Goal: Task Accomplishment & Management: Complete application form

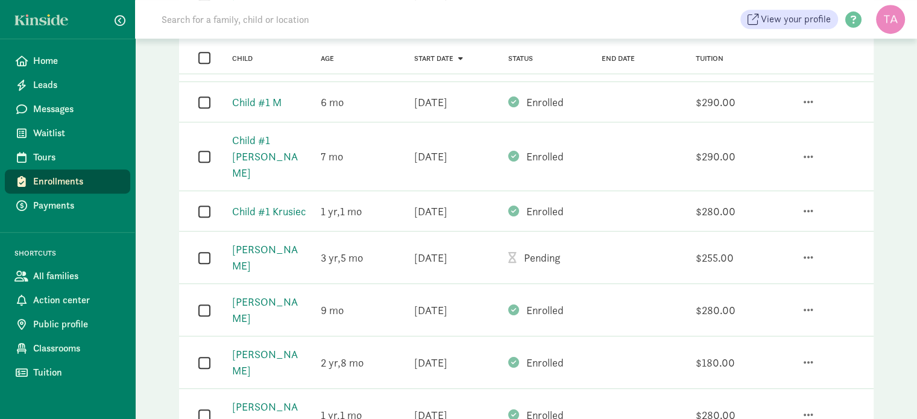
scroll to position [675, 0]
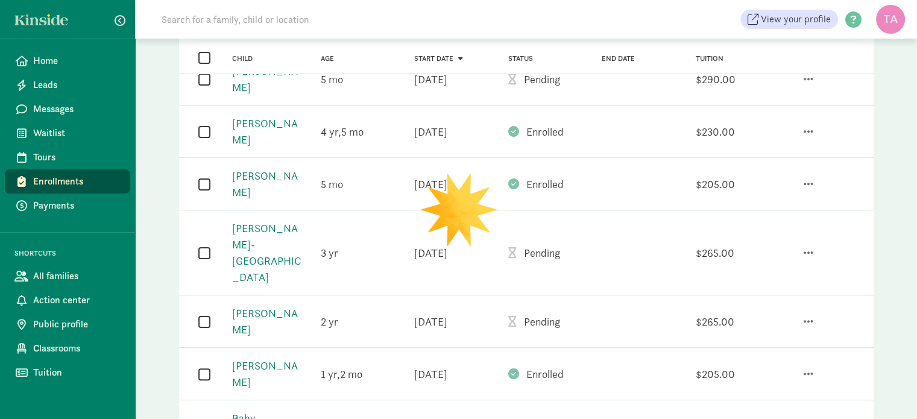
scroll to position [0, 0]
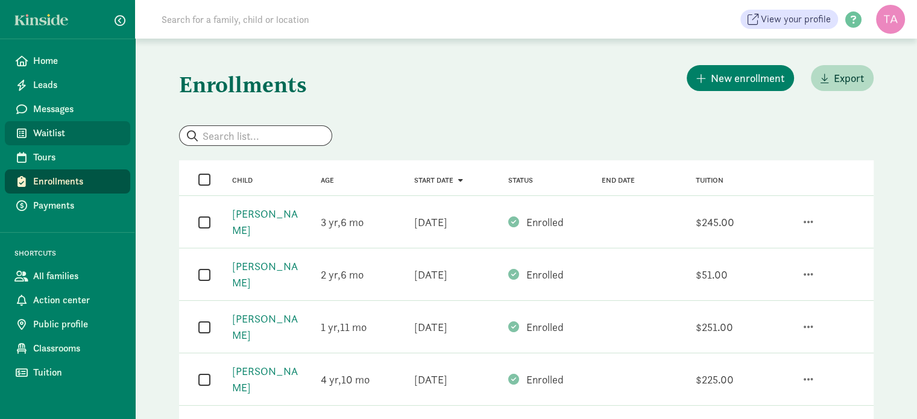
click at [60, 139] on span "Waitlist" at bounding box center [76, 133] width 87 height 14
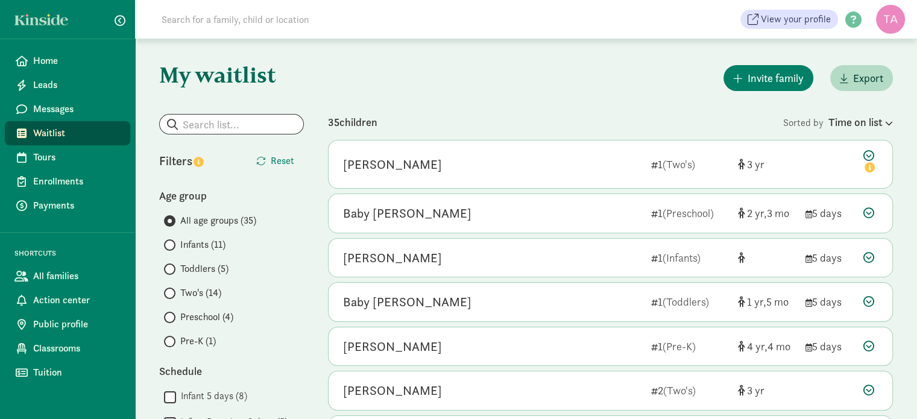
click at [176, 243] on label "Infants (11)" at bounding box center [234, 245] width 140 height 14
click at [172, 243] on input "Infants (11)" at bounding box center [168, 245] width 8 height 8
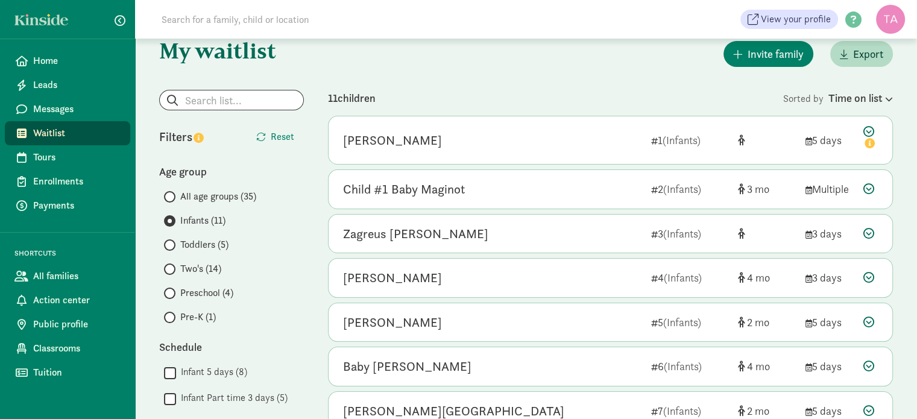
scroll to position [48, 0]
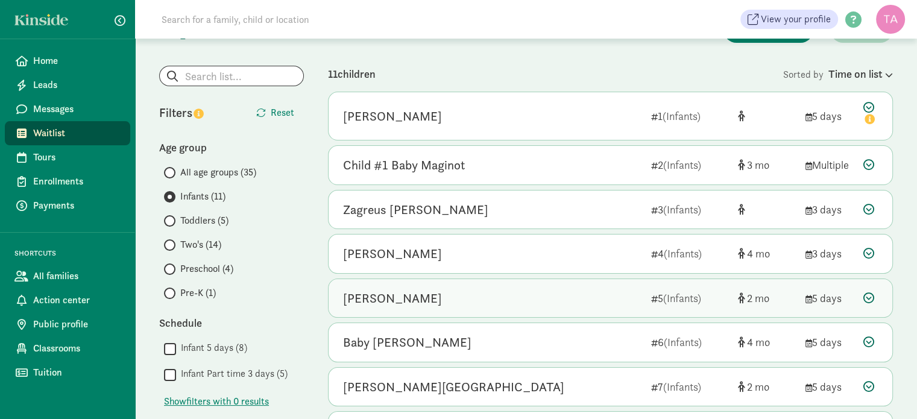
click at [871, 297] on icon at bounding box center [868, 297] width 11 height 11
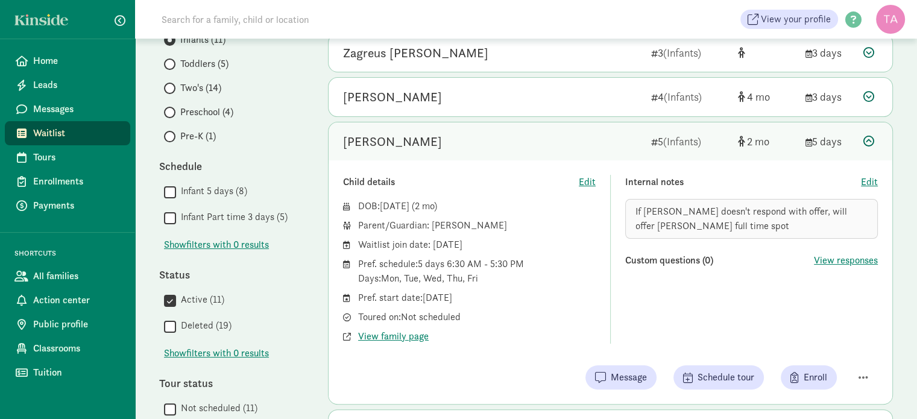
scroll to position [208, 0]
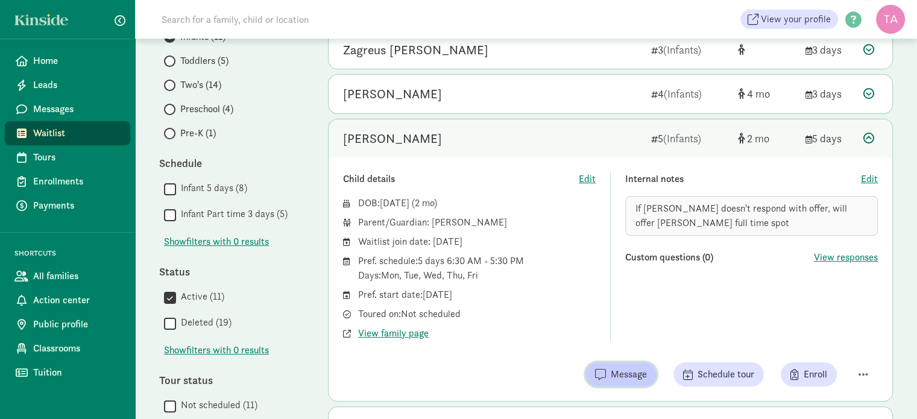
click at [621, 375] on span "Message" at bounding box center [629, 374] width 36 height 14
click at [409, 333] on span "View family page" at bounding box center [393, 333] width 71 height 14
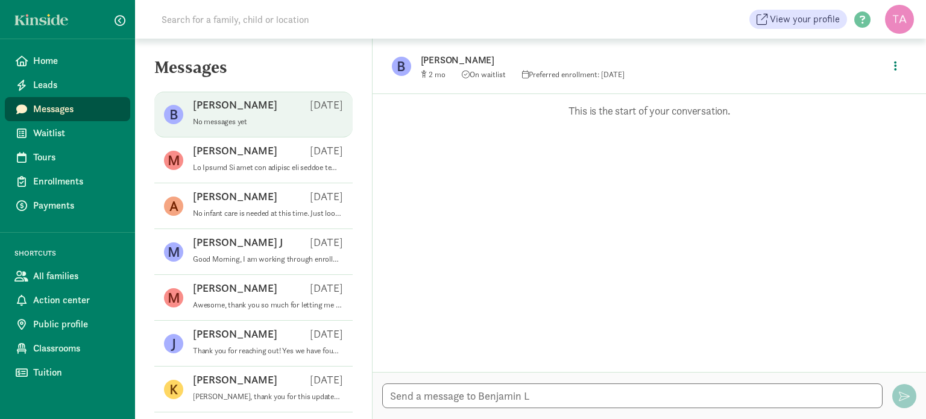
click at [241, 108] on p "[PERSON_NAME]" at bounding box center [235, 105] width 84 height 14
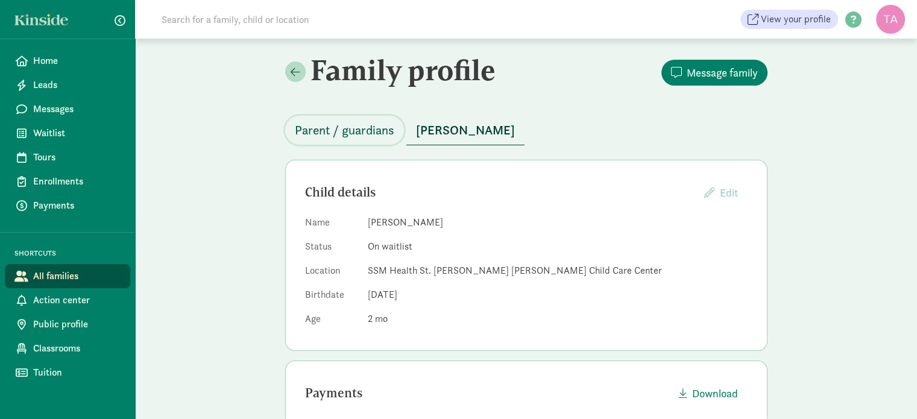
click at [364, 130] on span "Parent / guardians" at bounding box center [344, 130] width 99 height 19
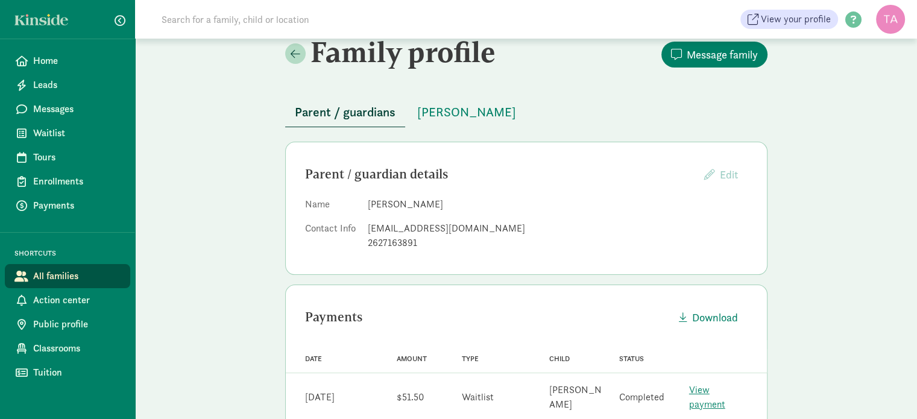
scroll to position [19, 0]
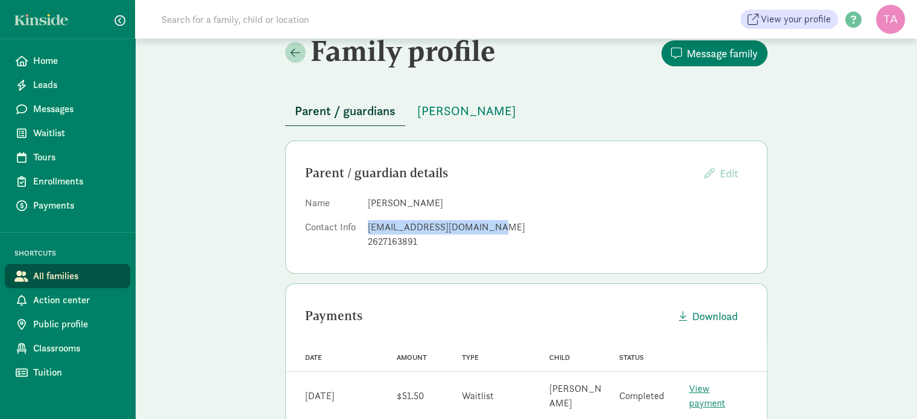
drag, startPoint x: 487, startPoint y: 228, endPoint x: 367, endPoint y: 230, distance: 119.4
click at [368, 230] on div "engineerben1993@gmail.com" at bounding box center [558, 227] width 380 height 14
copy div "engineerben1993@gmail.com"
click at [41, 301] on span "Action center" at bounding box center [76, 300] width 87 height 14
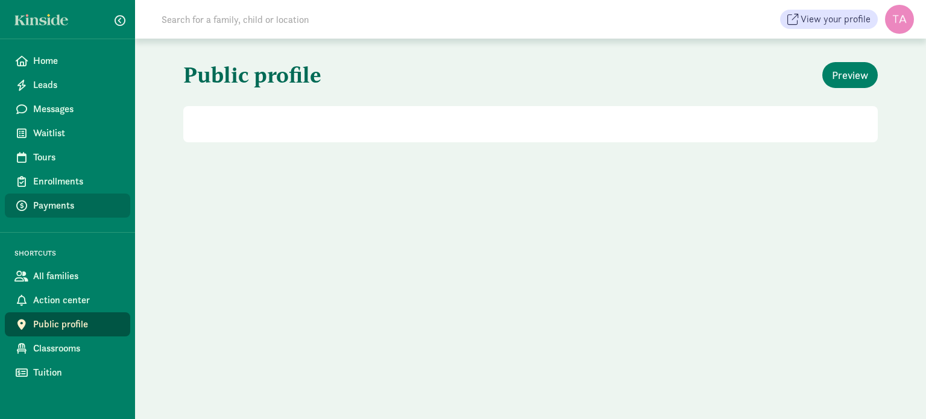
click at [63, 195] on link "Payments" at bounding box center [67, 206] width 125 height 24
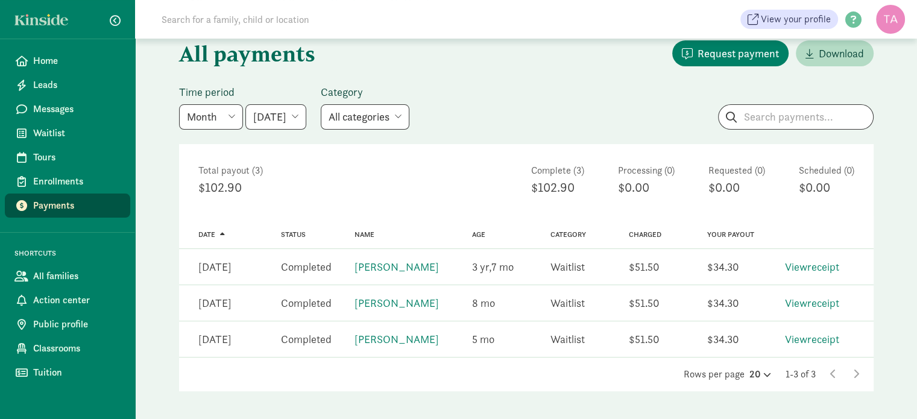
scroll to position [75, 0]
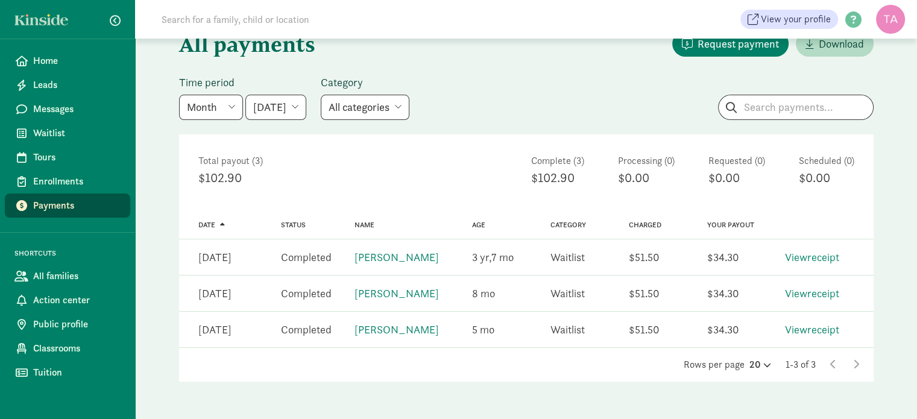
click at [855, 366] on icon at bounding box center [856, 364] width 6 height 10
click at [80, 183] on span "Enrollments" at bounding box center [76, 181] width 87 height 14
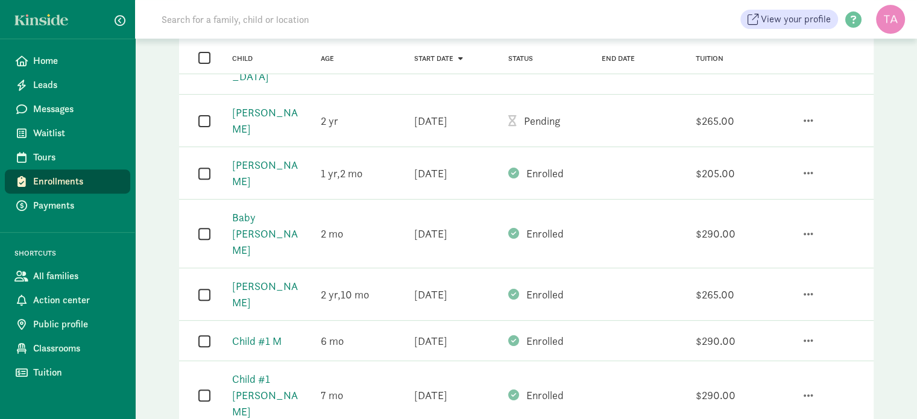
scroll to position [422, 0]
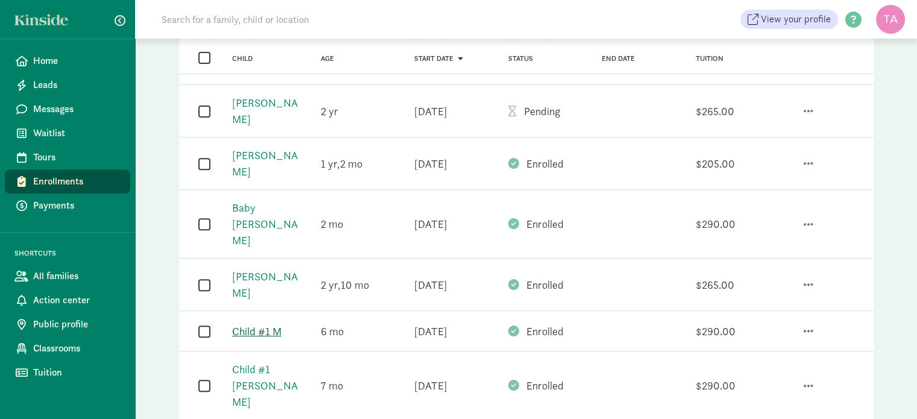
click at [260, 324] on link "Child #1 M" at bounding box center [256, 331] width 49 height 14
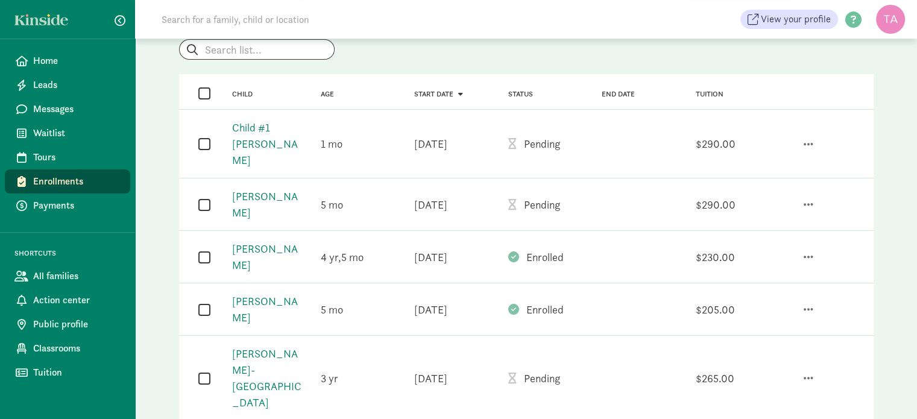
scroll to position [0, 0]
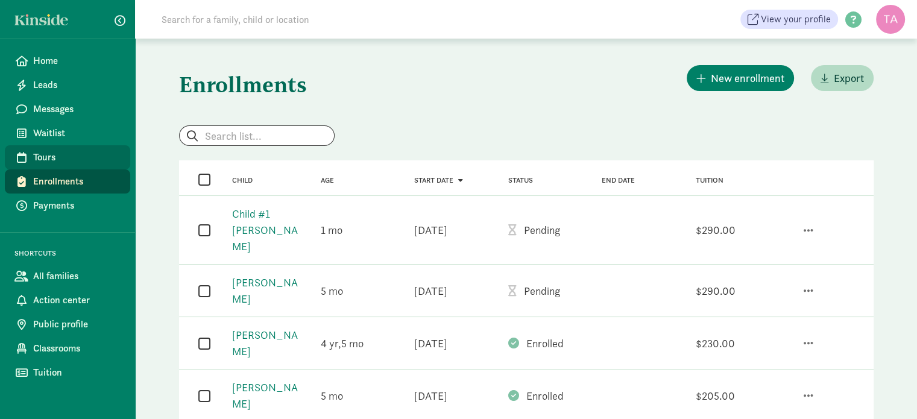
click at [45, 152] on span "Tours" at bounding box center [76, 157] width 87 height 14
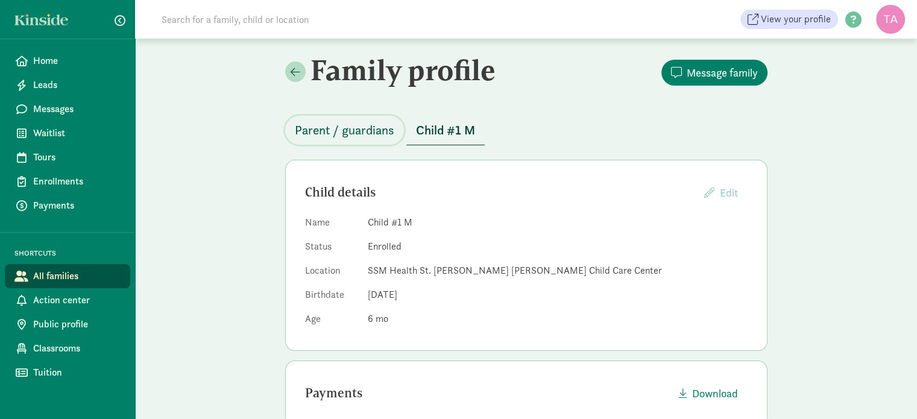
click at [374, 128] on span "Parent / guardians" at bounding box center [344, 130] width 99 height 19
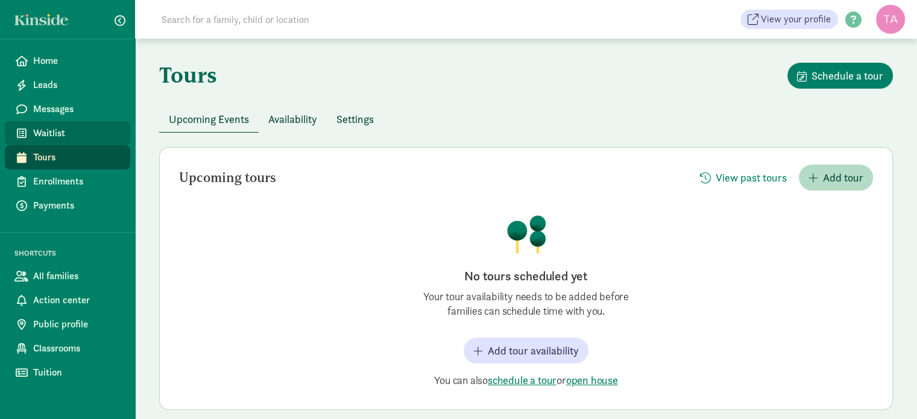
click at [48, 133] on span "Waitlist" at bounding box center [76, 133] width 87 height 14
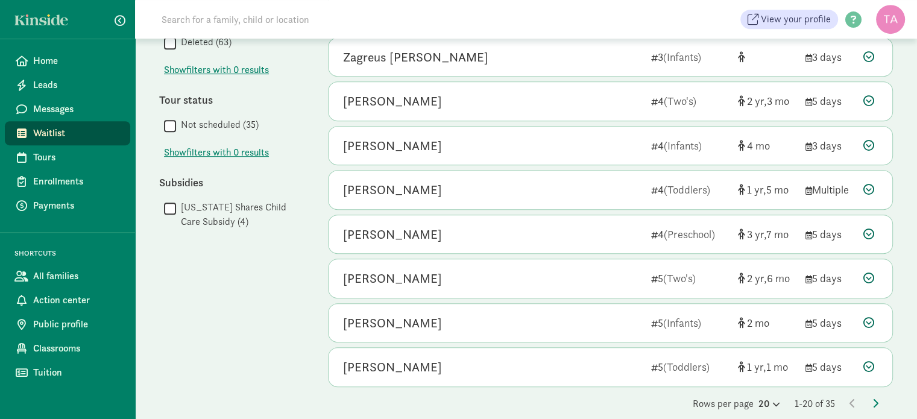
scroll to position [655, 0]
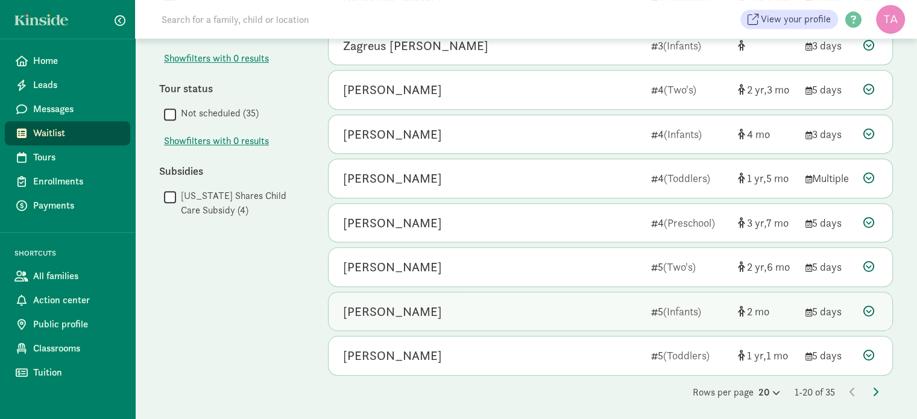
click at [870, 308] on icon at bounding box center [868, 311] width 11 height 11
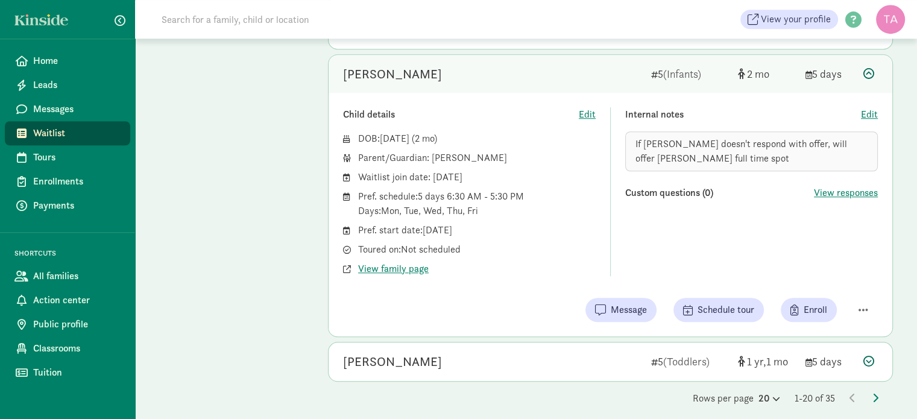
scroll to position [899, 0]
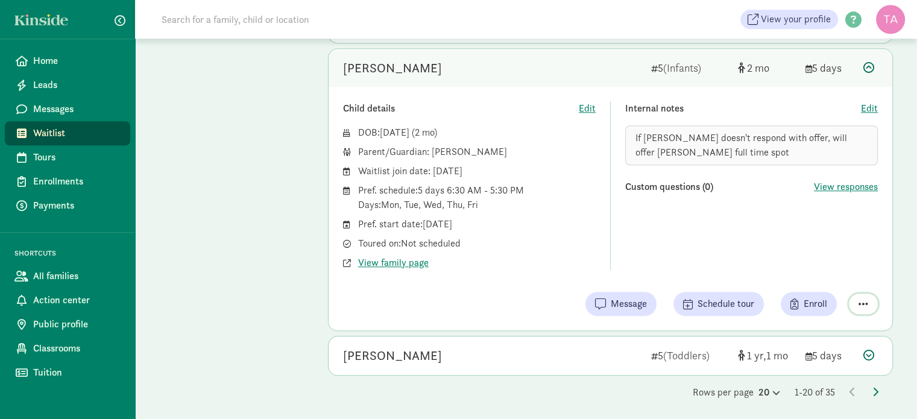
click at [863, 301] on span "button" at bounding box center [864, 303] width 10 height 11
click at [706, 238] on div "Internal notes Edit If Lauren doesn't respond with offer, will offer Theodore f…" at bounding box center [751, 185] width 253 height 169
click at [53, 103] on span "Messages" at bounding box center [76, 109] width 87 height 14
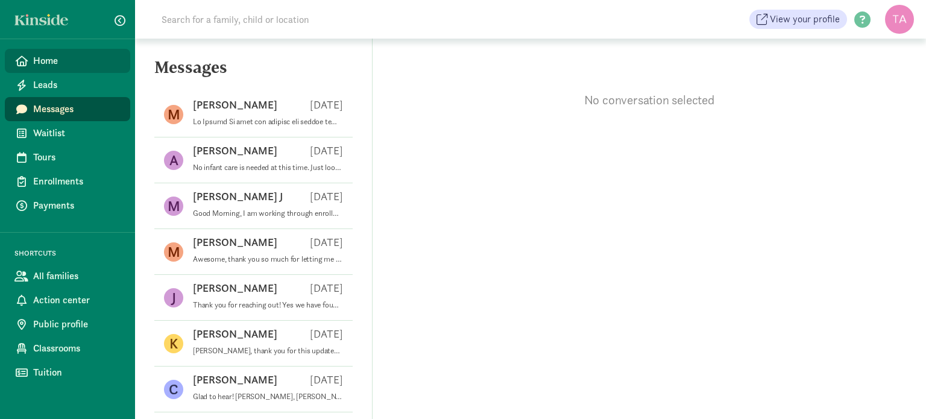
click at [54, 62] on span "Home" at bounding box center [76, 61] width 87 height 14
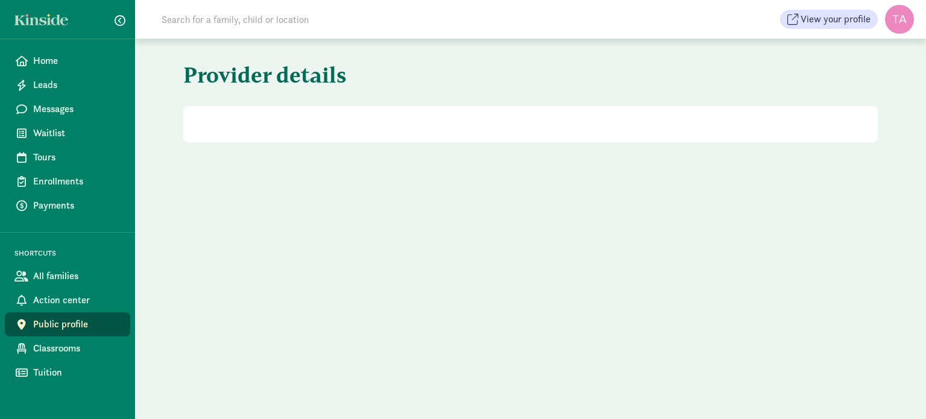
click at [47, 360] on div "Home Leads Messages Waitlist Tours Enrollments Payments SHORTCUTS All families …" at bounding box center [67, 209] width 135 height 419
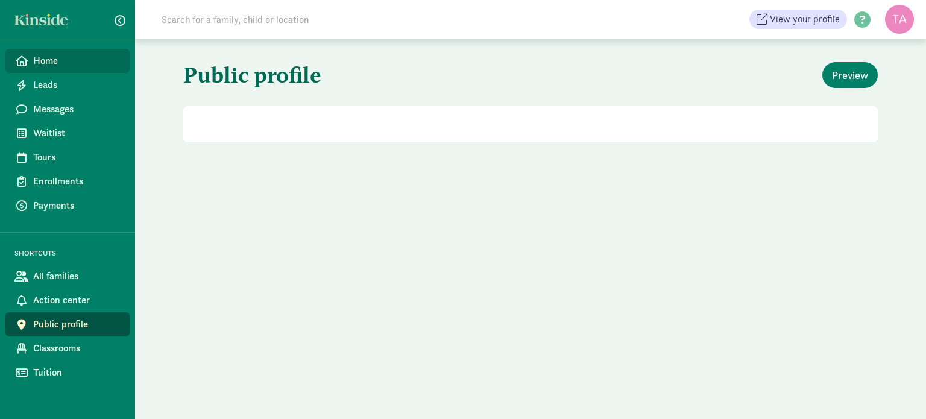
click at [47, 63] on span "Home" at bounding box center [76, 61] width 87 height 14
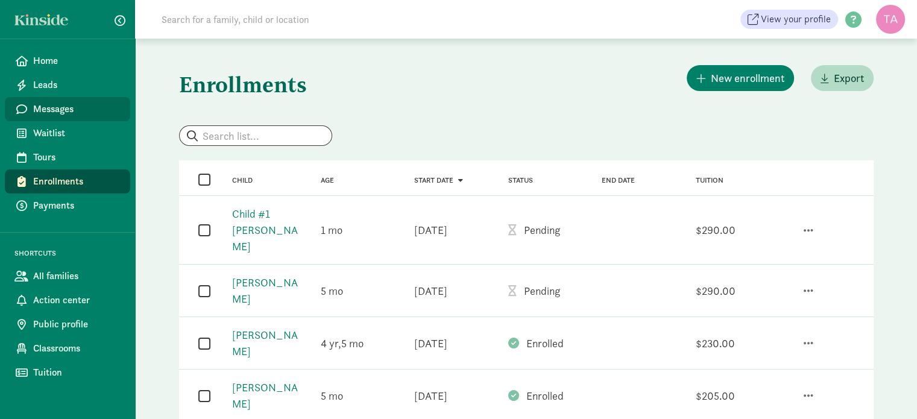
click at [60, 113] on span "Messages" at bounding box center [76, 109] width 87 height 14
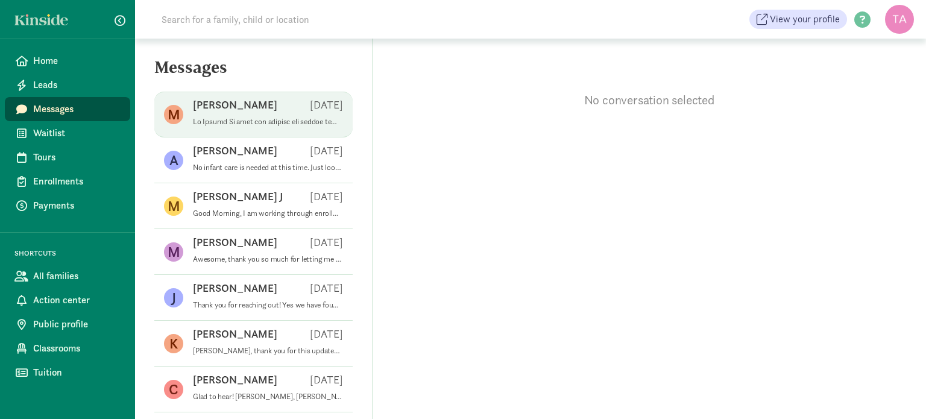
click at [274, 125] on p at bounding box center [268, 122] width 150 height 10
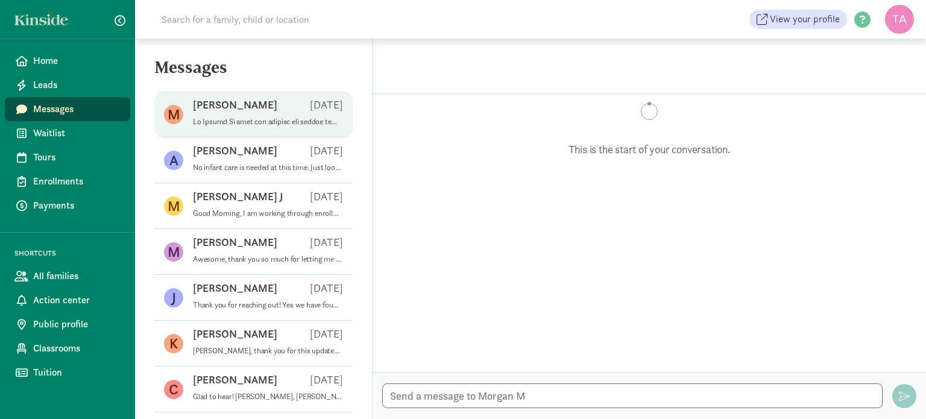
scroll to position [674, 0]
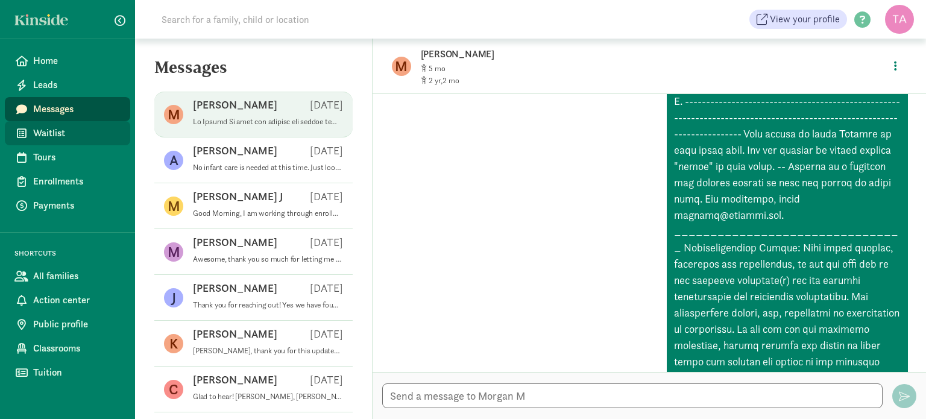
click at [70, 134] on span "Waitlist" at bounding box center [76, 133] width 87 height 14
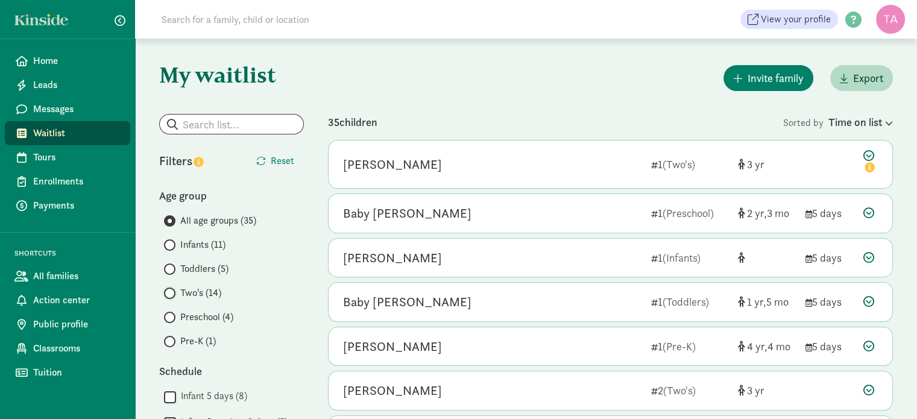
click at [169, 294] on input "Two's (14)" at bounding box center [168, 293] width 8 height 8
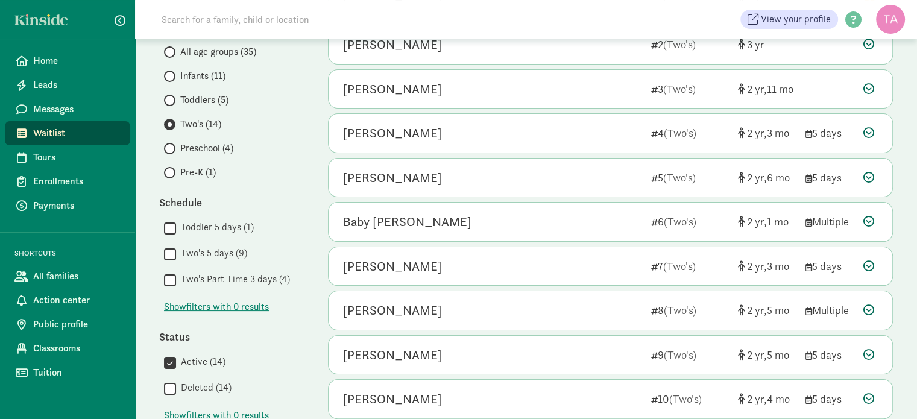
scroll to position [193, 0]
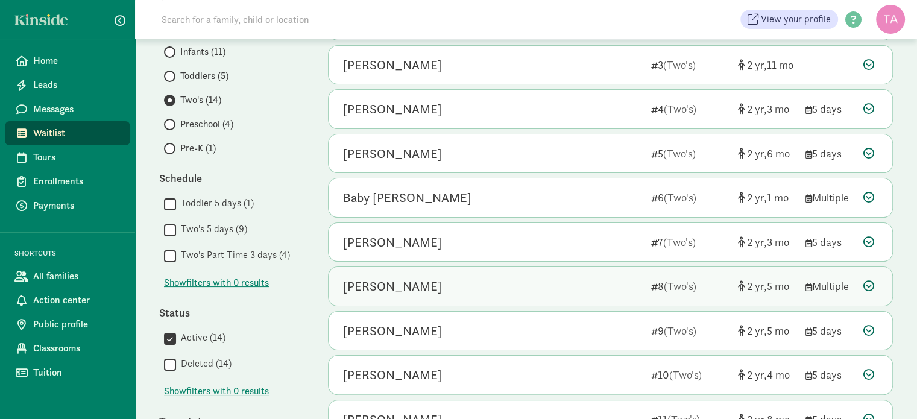
click at [871, 285] on icon at bounding box center [868, 285] width 11 height 11
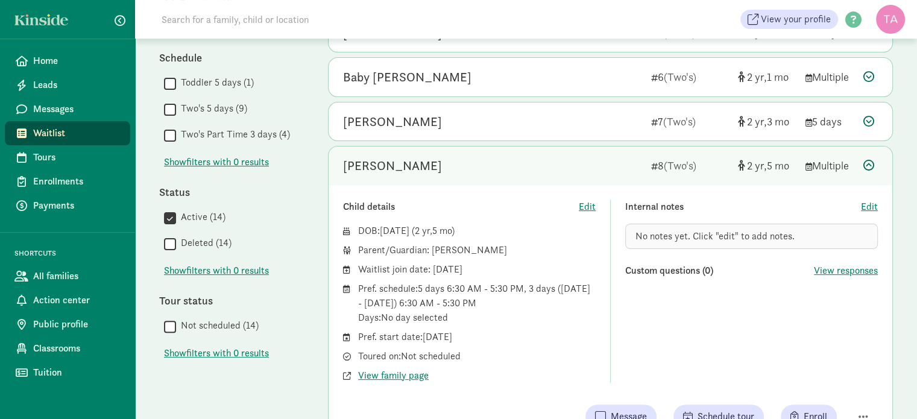
scroll to position [338, 0]
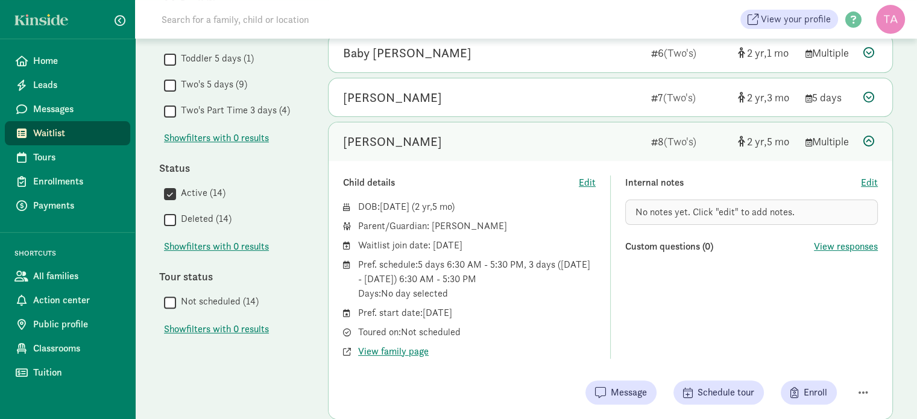
click at [869, 141] on icon at bounding box center [868, 141] width 11 height 11
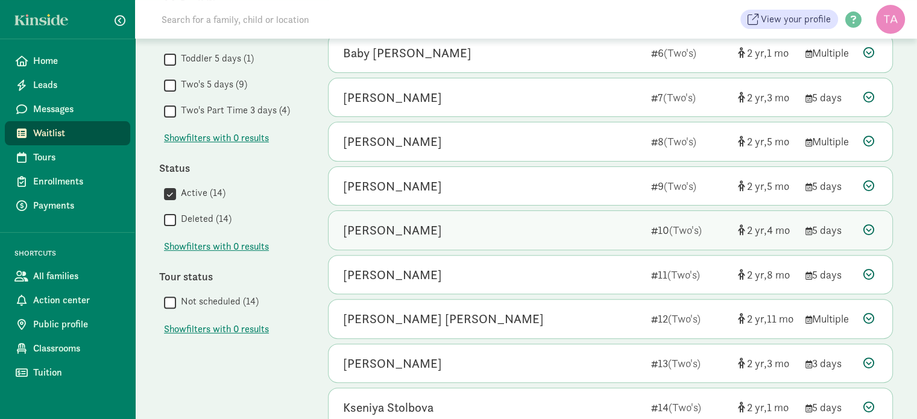
click at [871, 229] on icon at bounding box center [868, 229] width 11 height 11
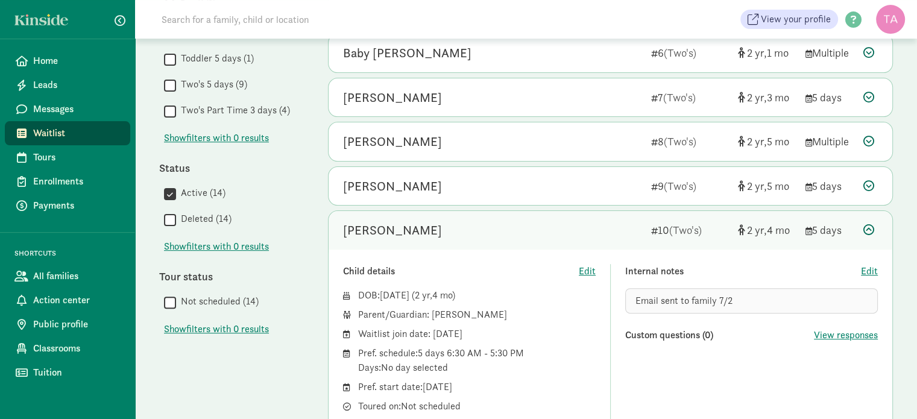
click at [871, 229] on icon at bounding box center [868, 229] width 11 height 11
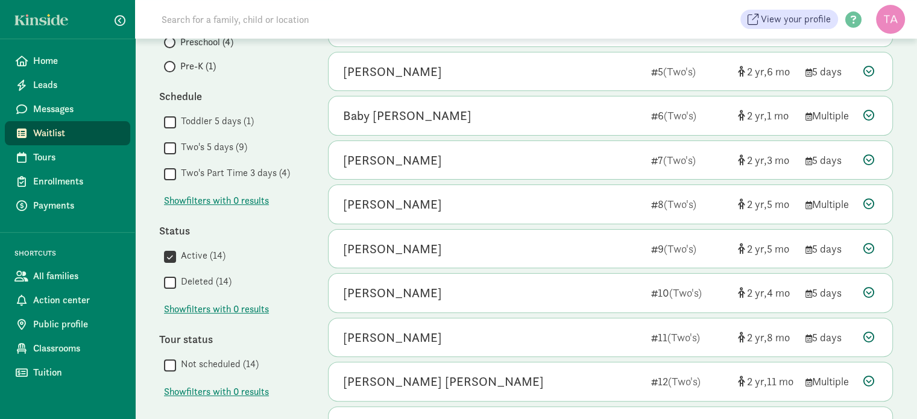
scroll to position [280, 0]
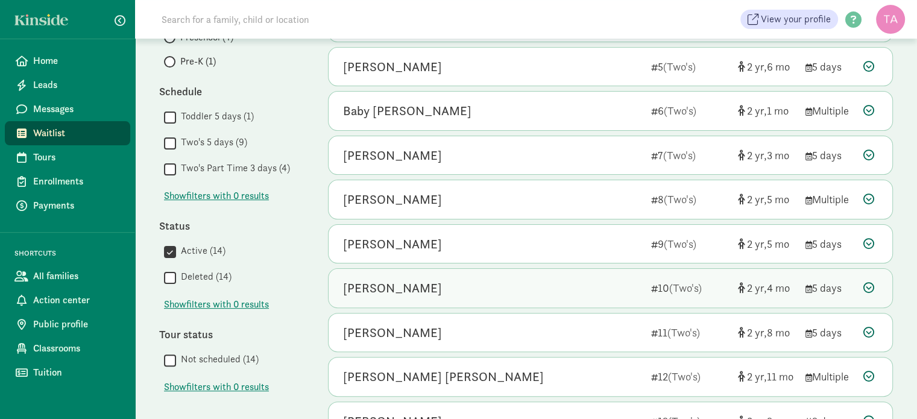
click at [877, 283] on div at bounding box center [870, 288] width 14 height 16
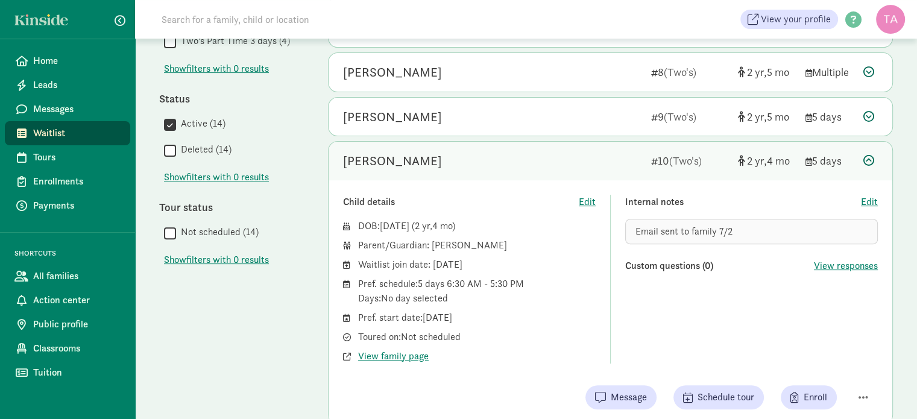
scroll to position [432, 0]
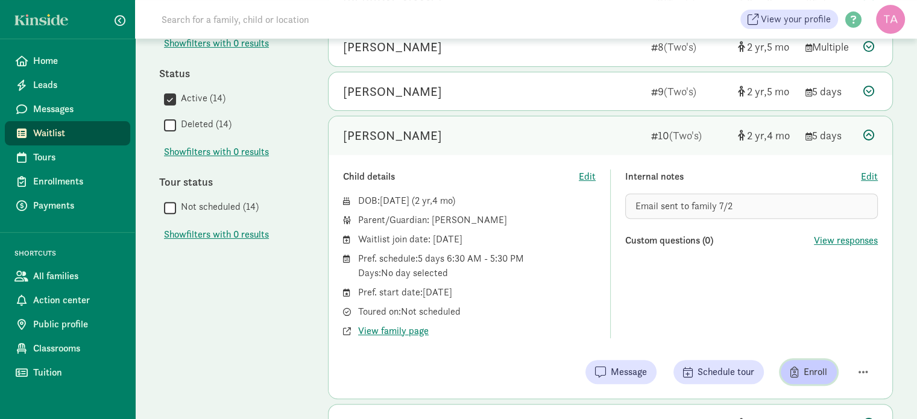
click at [815, 368] on span "Enroll" at bounding box center [816, 372] width 24 height 14
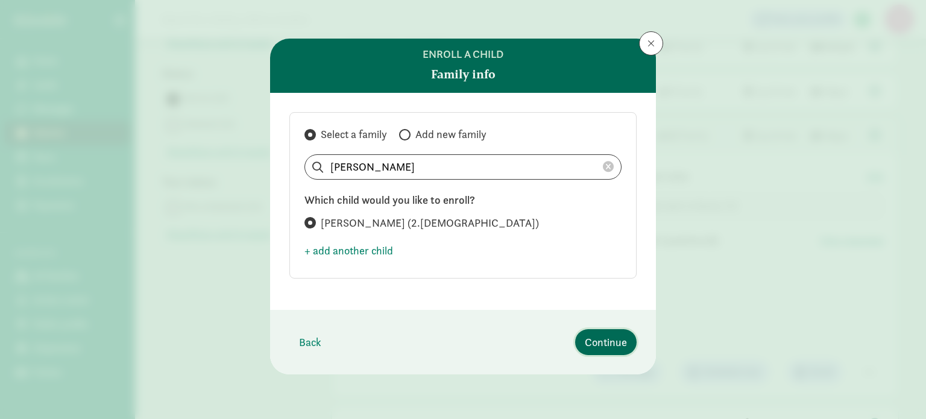
click at [605, 343] on span "Continue" at bounding box center [606, 342] width 42 height 16
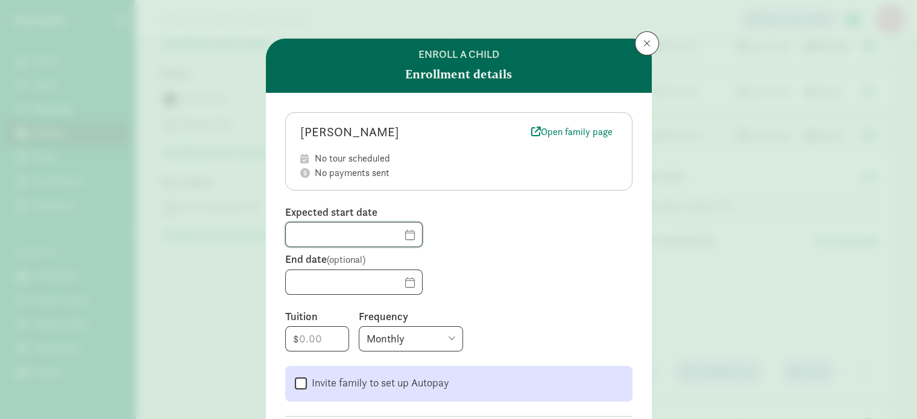
click at [387, 236] on input "text" at bounding box center [354, 235] width 136 height 24
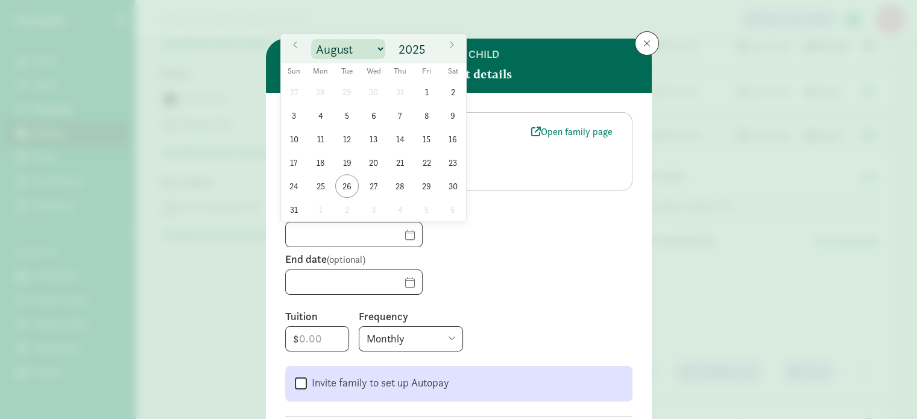
click at [377, 49] on select "January February March April May June July August September October November De…" at bounding box center [348, 49] width 74 height 20
select select "8"
click at [311, 39] on select "January February March April May June July August September October November De…" at bounding box center [348, 49] width 74 height 20
click at [351, 92] on span "2" at bounding box center [347, 92] width 24 height 24
type input "[DATE]"
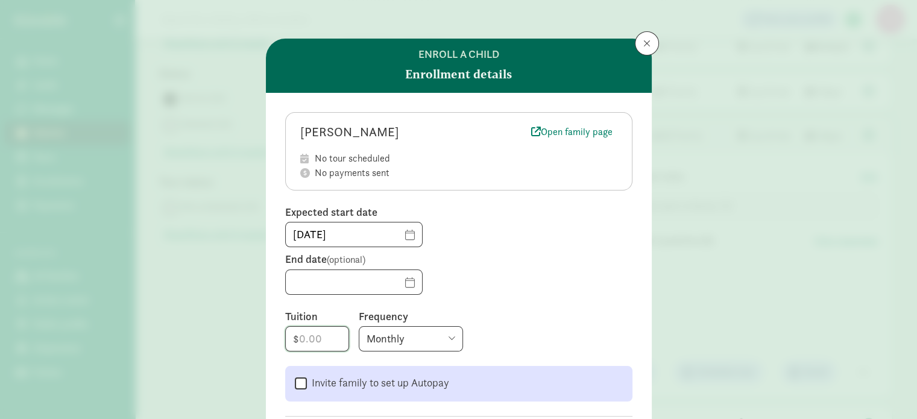
click at [309, 338] on input "number" at bounding box center [317, 339] width 63 height 24
type input "265"
click at [441, 326] on select "Monthly Weekly Every two weeks Annually" at bounding box center [411, 338] width 104 height 25
select select "weekly"
click at [359, 326] on select "Monthly Weekly Every two weeks Annually" at bounding box center [411, 338] width 104 height 25
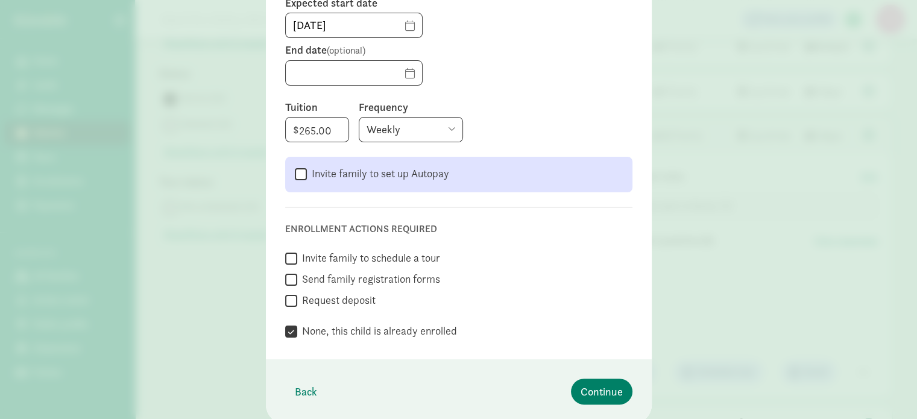
scroll to position [209, 0]
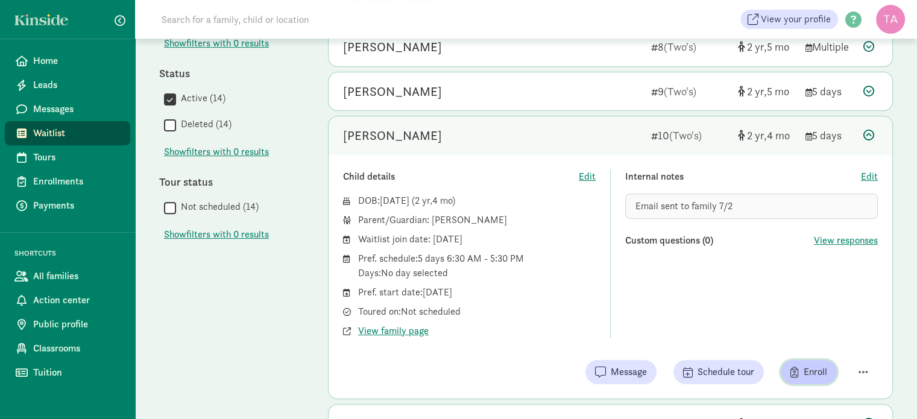
click at [812, 370] on span "Enroll" at bounding box center [816, 372] width 24 height 14
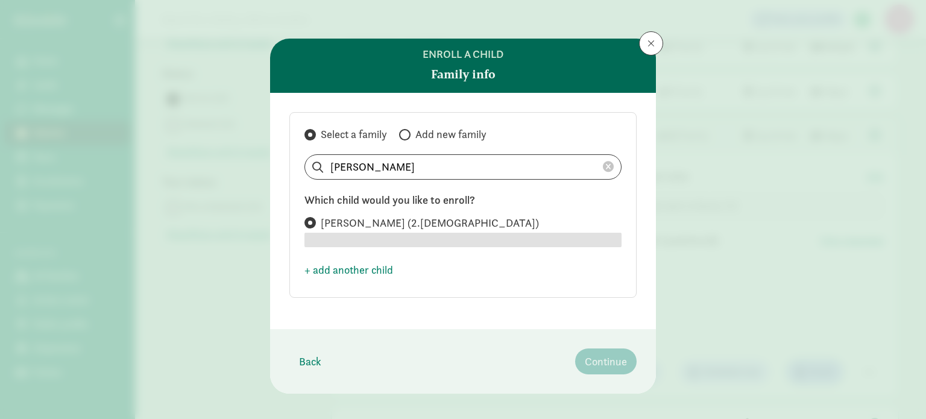
radio input "true"
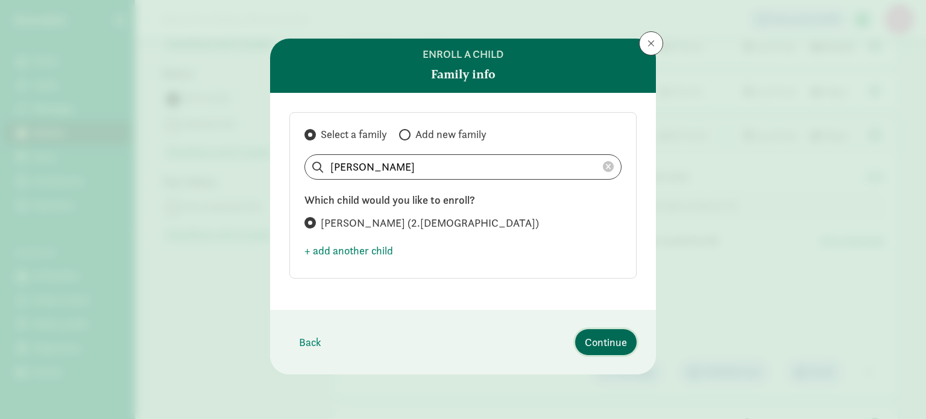
click at [596, 341] on span "Continue" at bounding box center [606, 342] width 42 height 16
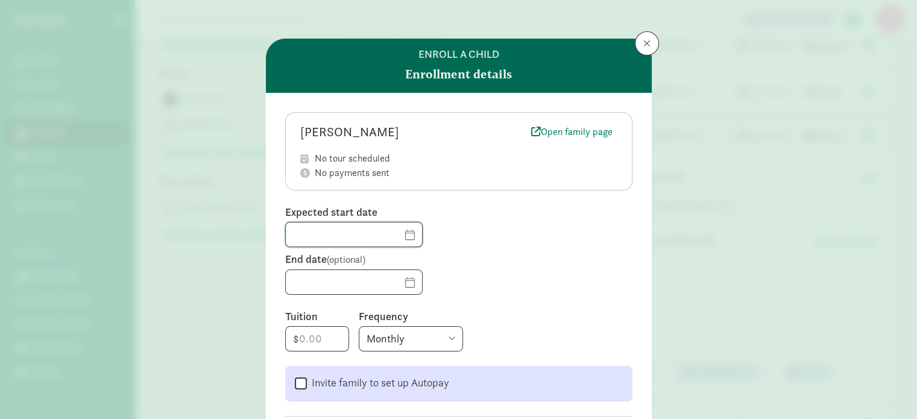
click at [390, 228] on input "text" at bounding box center [354, 235] width 136 height 24
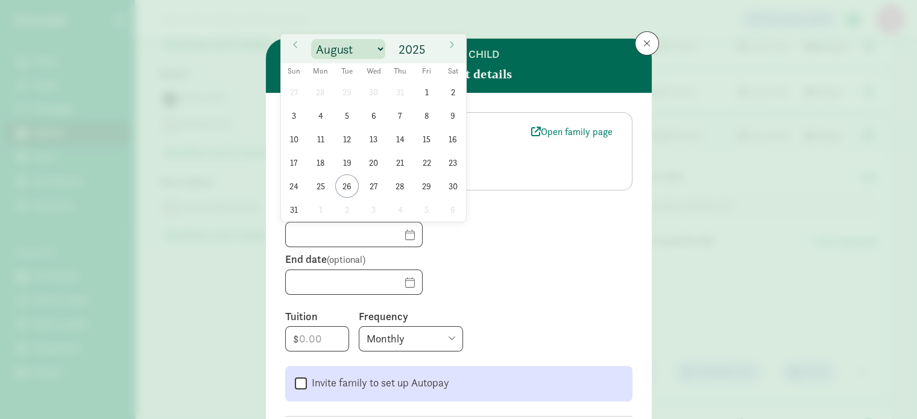
click at [363, 45] on select "January February March April May June July August September October November De…" at bounding box center [348, 49] width 74 height 20
select select "8"
click at [311, 39] on select "January February March April May June July August September October November De…" at bounding box center [348, 49] width 74 height 20
click at [350, 86] on span "2" at bounding box center [347, 92] width 24 height 24
type input "[DATE]"
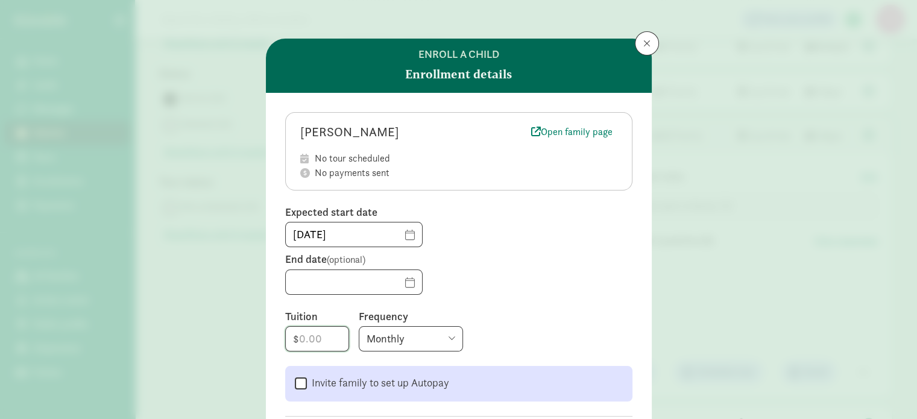
click at [323, 336] on input "number" at bounding box center [317, 339] width 63 height 24
type input "265"
click at [451, 333] on select "Monthly Weekly Every two weeks Annually" at bounding box center [411, 338] width 104 height 25
select select "weekly"
click at [359, 326] on select "Monthly Weekly Every two weeks Annually" at bounding box center [411, 338] width 104 height 25
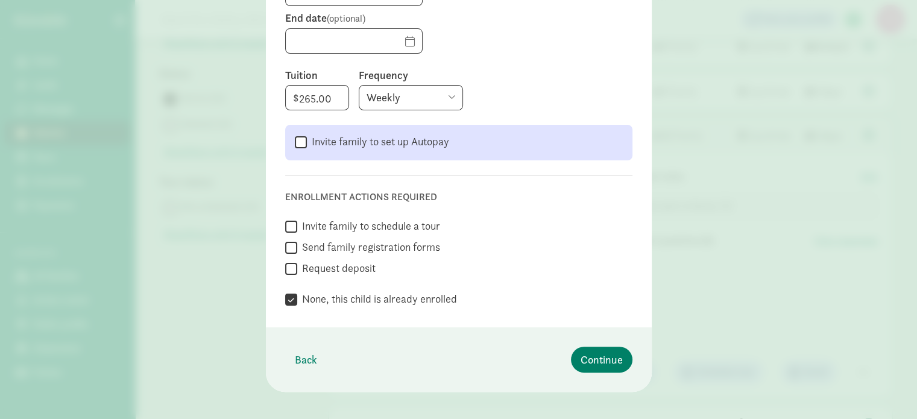
scroll to position [251, 0]
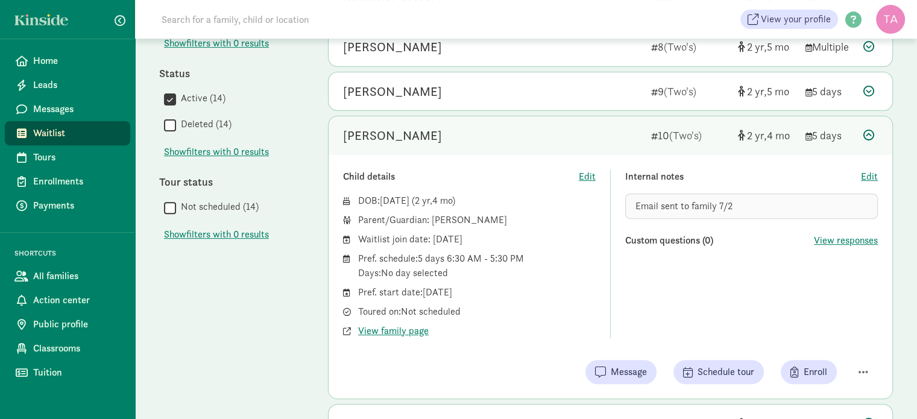
click at [870, 132] on icon at bounding box center [868, 135] width 11 height 11
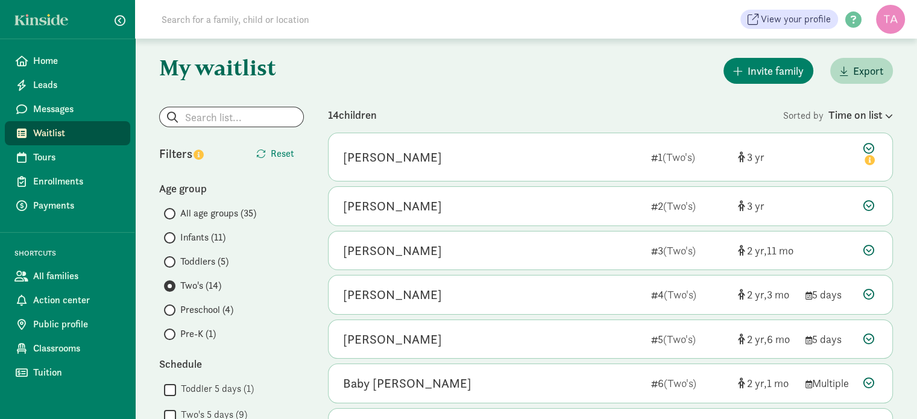
scroll to position [0, 0]
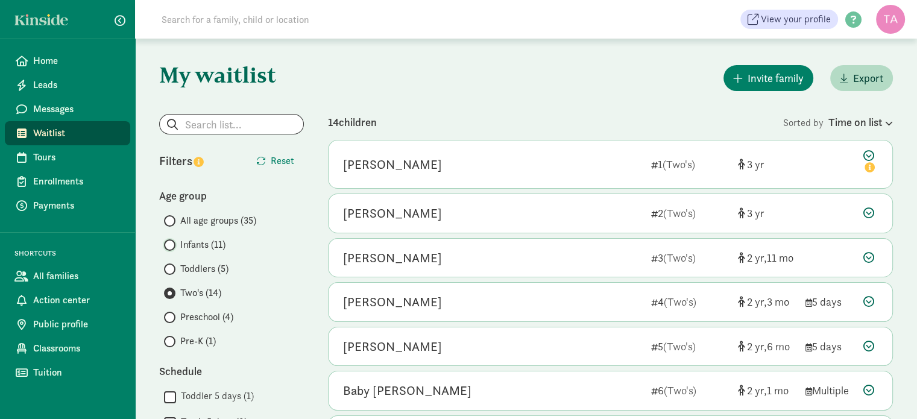
click at [168, 246] on input "Infants (11)" at bounding box center [168, 245] width 8 height 8
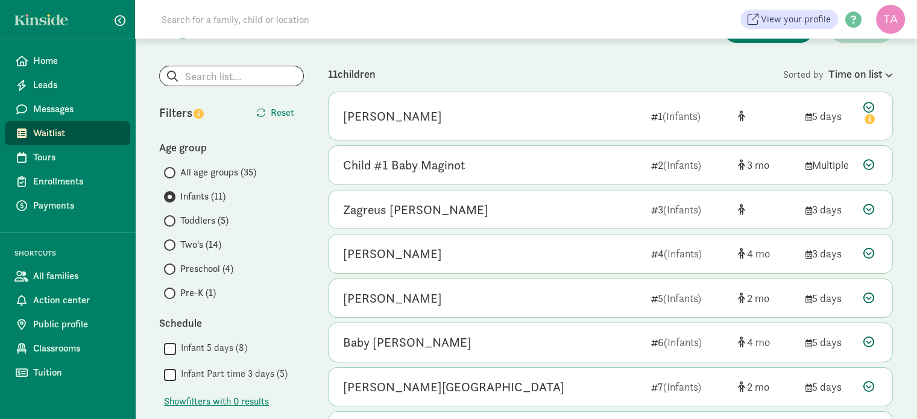
scroll to position [72, 0]
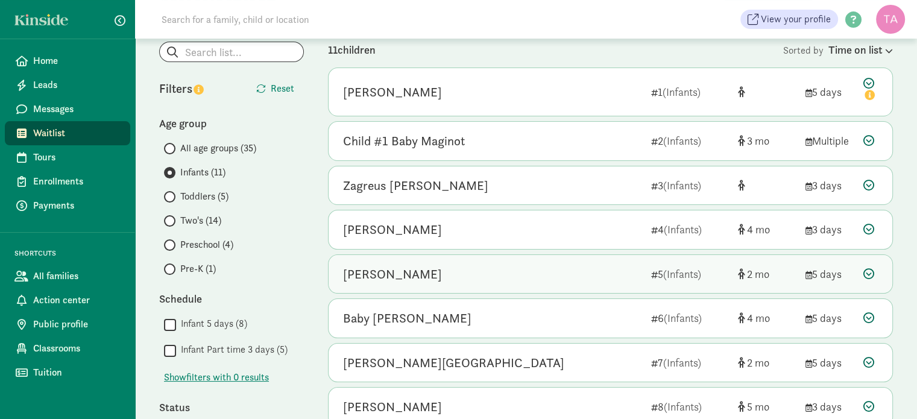
click at [867, 268] on icon at bounding box center [868, 273] width 11 height 11
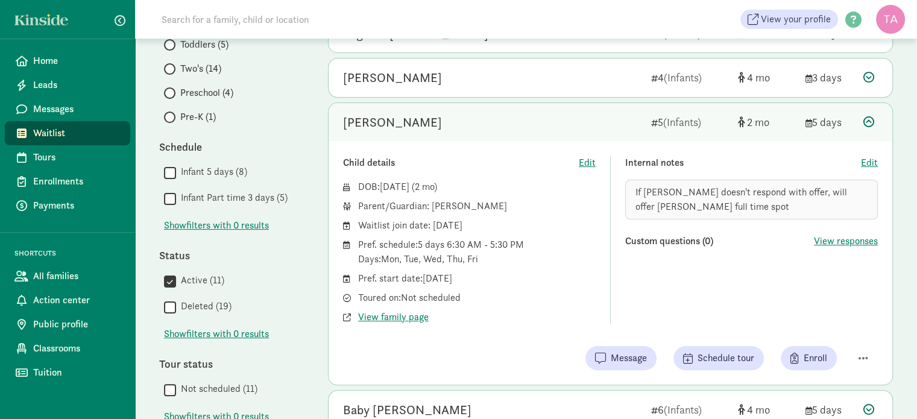
scroll to position [235, 0]
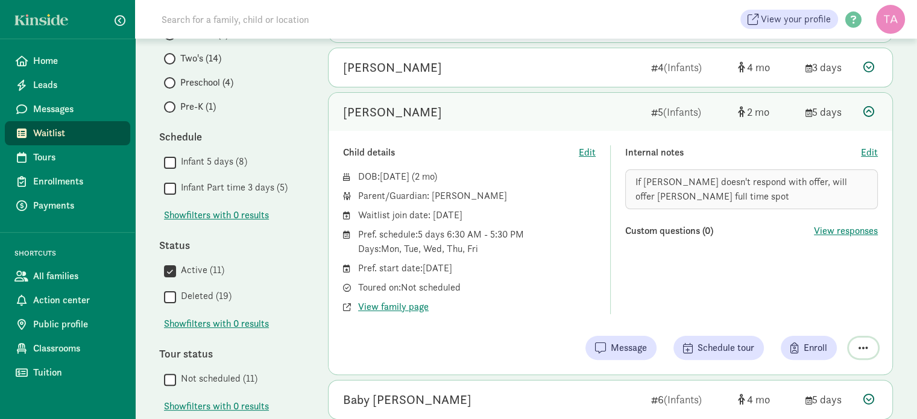
click at [861, 343] on span "button" at bounding box center [864, 348] width 10 height 11
click at [770, 258] on div "Internal notes Edit If Lauren doesn't respond with offer, will offer Theodore f…" at bounding box center [751, 229] width 253 height 169
click at [611, 349] on span "Message" at bounding box center [621, 348] width 52 height 14
click at [70, 176] on span "Enrollments" at bounding box center [76, 181] width 87 height 14
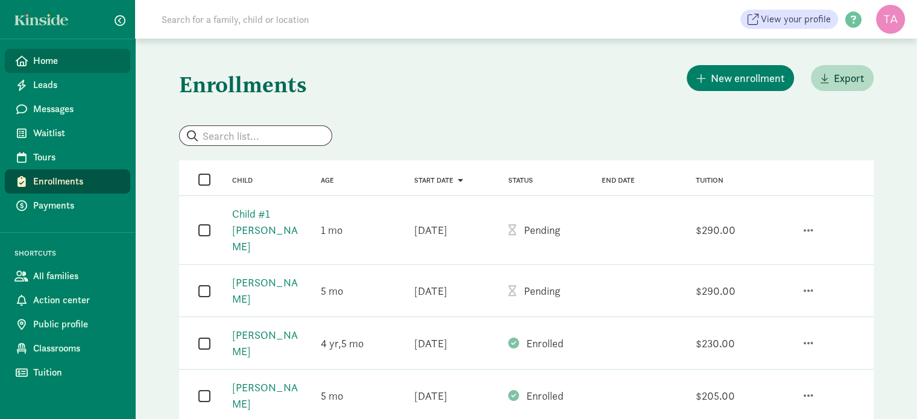
click at [59, 54] on span "Home" at bounding box center [76, 61] width 87 height 14
